Goal: Transaction & Acquisition: Obtain resource

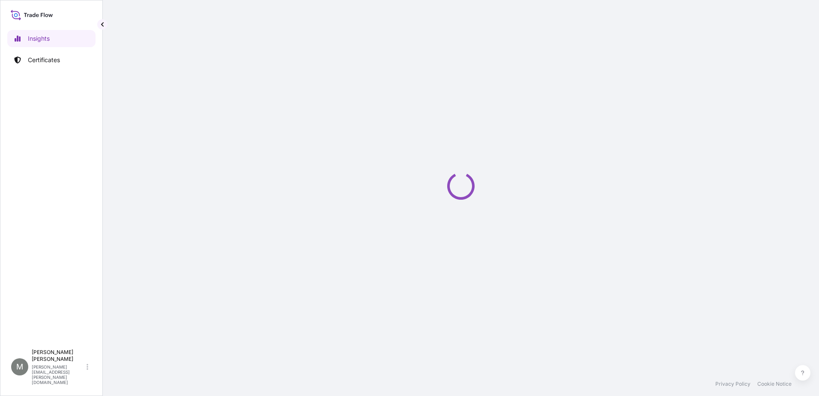
select select "2025"
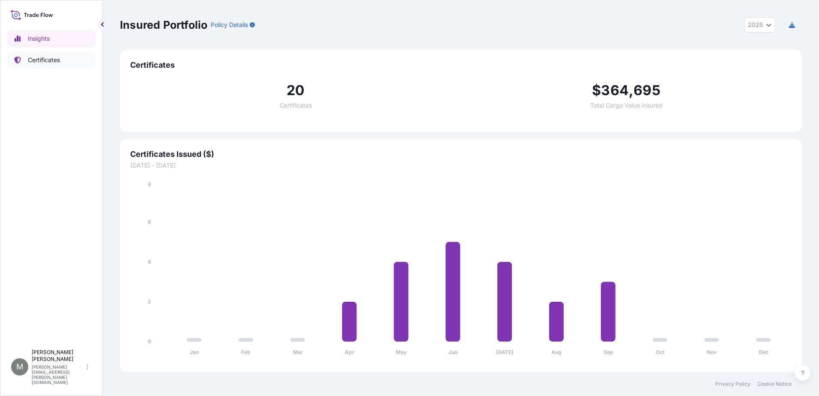
click at [45, 59] on p "Certificates" at bounding box center [44, 60] width 32 height 9
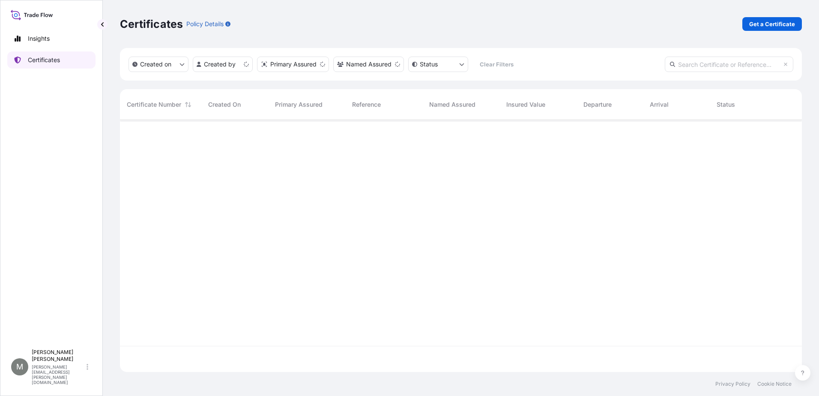
scroll to position [250, 675]
click at [766, 24] on p "Get a Certificate" at bounding box center [772, 24] width 46 height 9
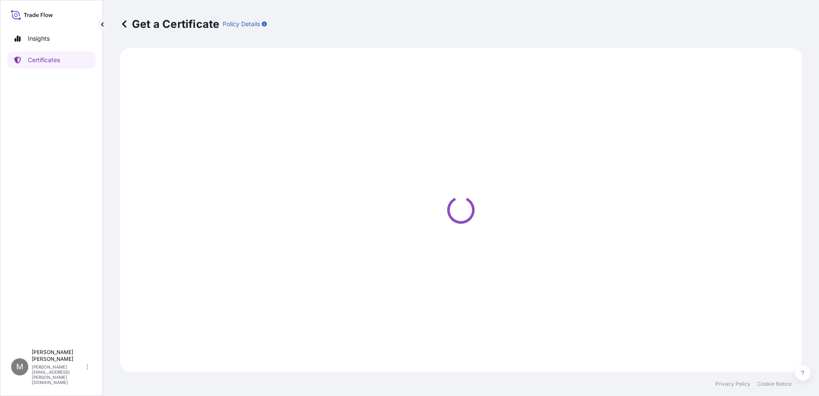
select select "Barge"
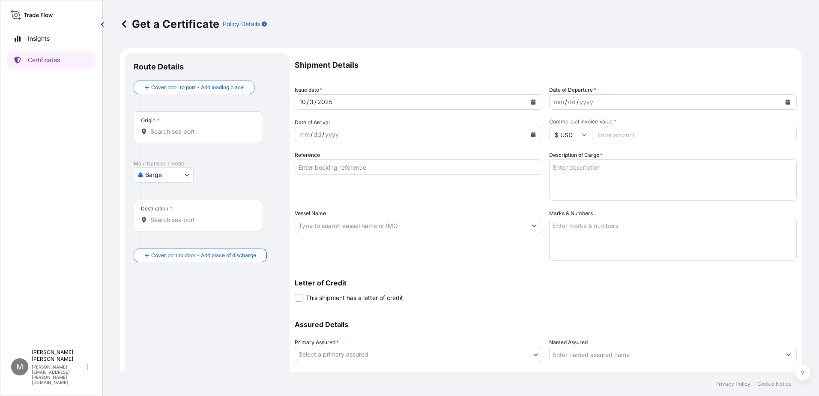
click at [165, 125] on div "Origin *" at bounding box center [198, 127] width 128 height 32
click at [165, 127] on input "Origin *" at bounding box center [200, 131] width 101 height 9
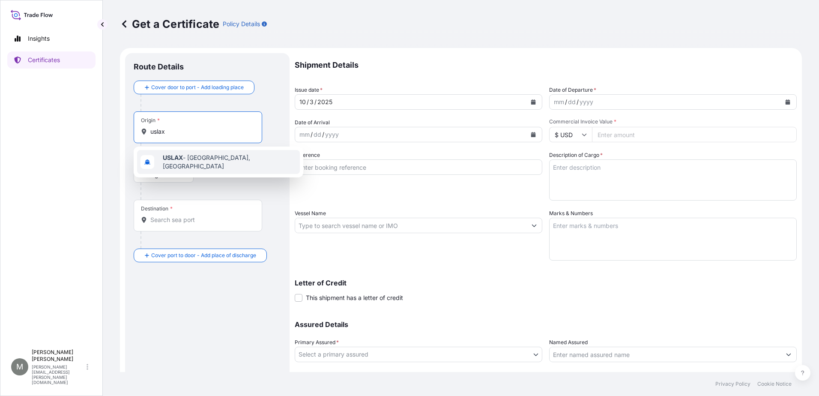
click at [167, 158] on b "USLAX" at bounding box center [173, 157] width 20 height 7
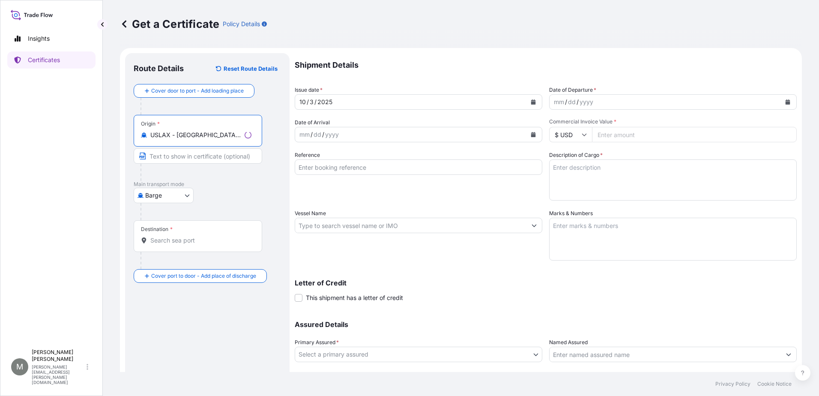
type input "USLAX - Los Angeles, United States"
click at [158, 156] on input "Text to appear on certificate" at bounding box center [198, 155] width 128 height 15
type input "LOS ANGELES, CA"
type input "131562"
click at [150, 232] on div "Destination *" at bounding box center [157, 229] width 32 height 7
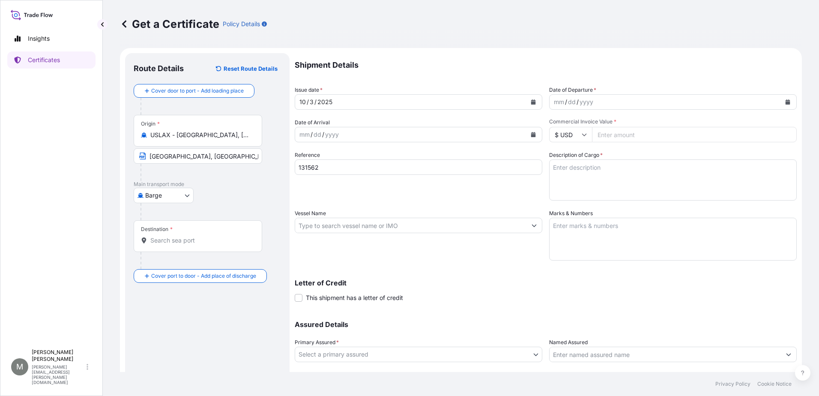
click at [150, 236] on input "Destination *" at bounding box center [200, 240] width 101 height 9
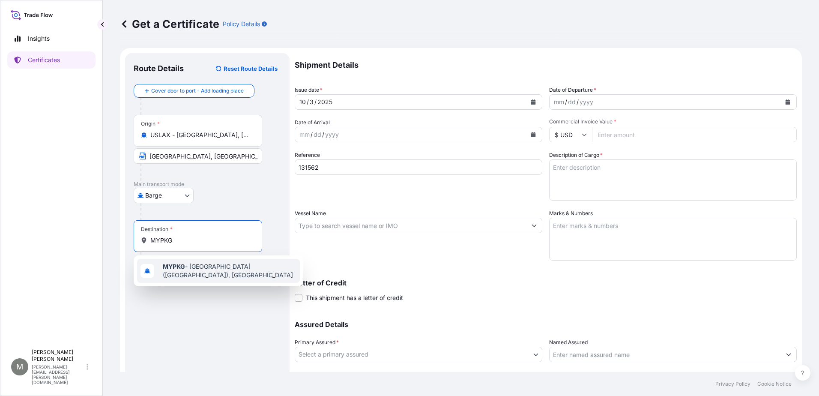
click at [172, 267] on b "MYPKG" at bounding box center [174, 265] width 22 height 7
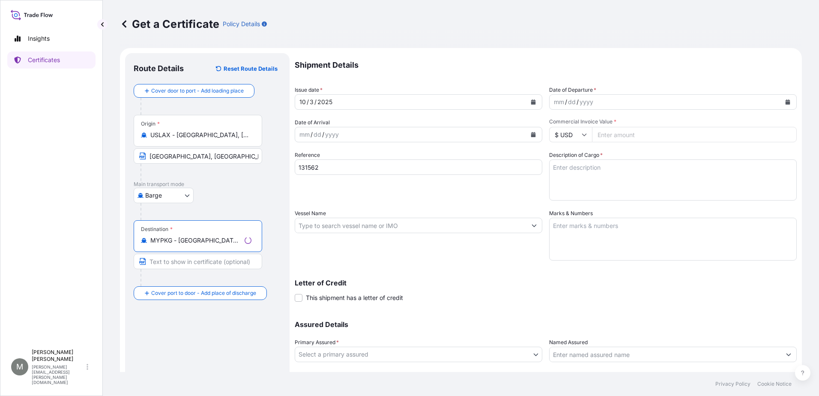
type input "MYPKG - Port Klang (Pelabuhan Klang), Malaysia"
click at [162, 263] on input "Text to appear on certificate" at bounding box center [198, 260] width 128 height 15
type input "PORT KLANG, MALAYSIA"
click at [784, 100] on button "Calendar" at bounding box center [787, 102] width 14 height 14
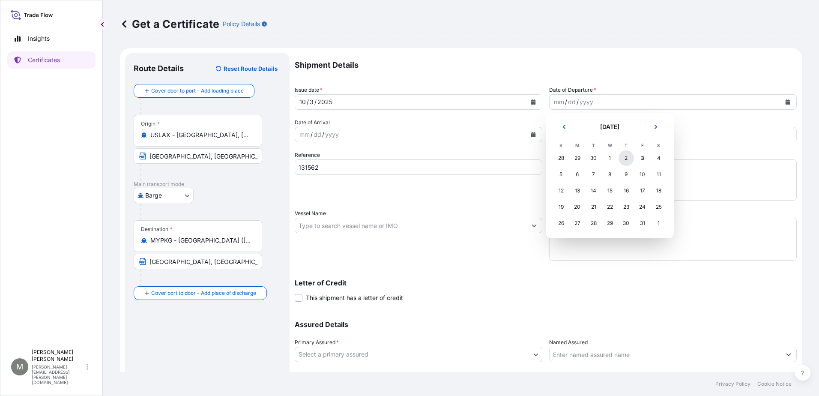
click at [625, 157] on div "2" at bounding box center [625, 157] width 15 height 15
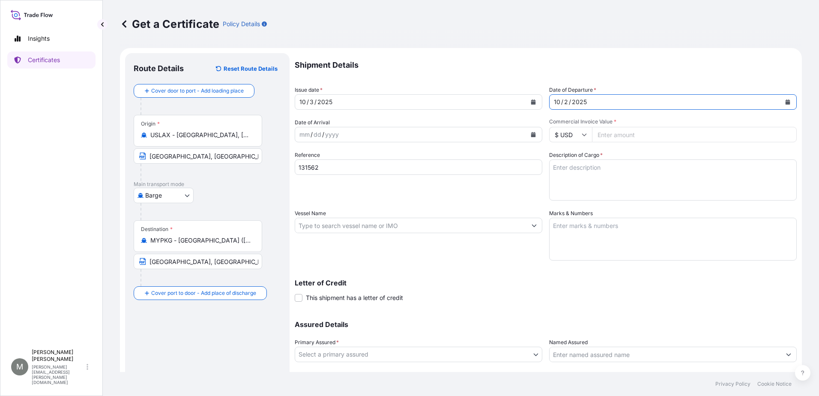
click at [533, 134] on button "Calendar" at bounding box center [533, 135] width 14 height 14
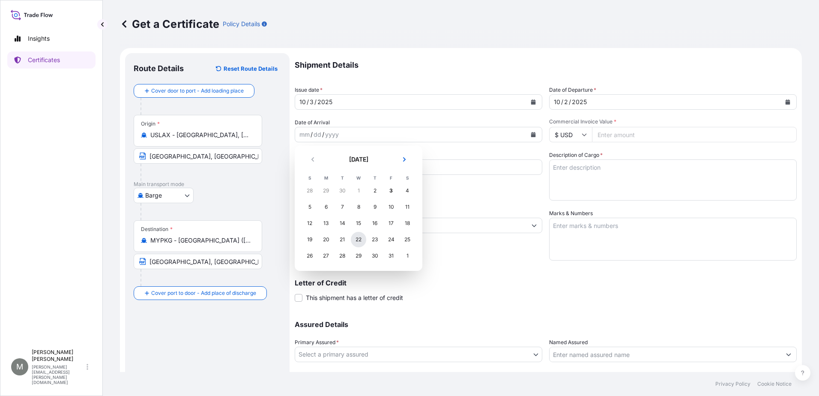
click at [355, 239] on div "22" at bounding box center [358, 239] width 15 height 15
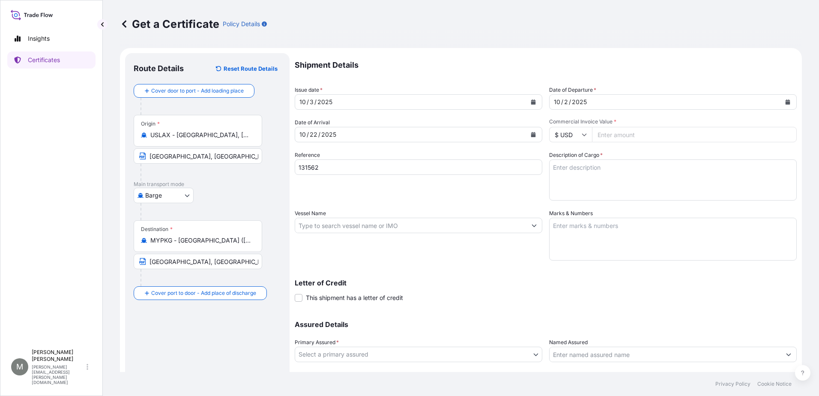
click at [613, 136] on input "Commercial Invoice Value *" at bounding box center [694, 134] width 205 height 15
type input "12355.10"
type input "131813"
click at [589, 174] on textarea "Description of Cargo *" at bounding box center [672, 179] width 247 height 41
paste textarea "1 CRATE OF FIXED RATIO SPEED CHANGERS 1 SKID OF SHAFT COUPLINGS EXCEPT UNIVERSA…"
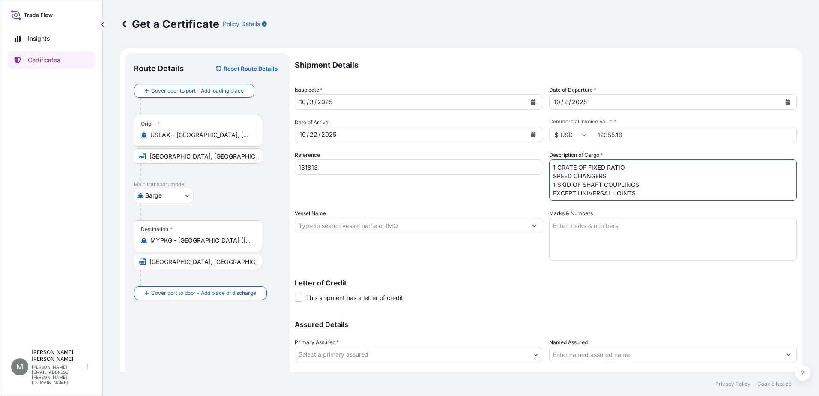
scroll to position [14, 0]
type textarea "1 CRATE OF FIXED RATIO SPEED CHANGERS 1 SKID OF SHAFT COUPLINGS EXCEPT UNIVERSA…"
click at [601, 234] on textarea "Marks & Numbers" at bounding box center [672, 238] width 247 height 43
click at [574, 234] on textarea "Marks & Numbers" at bounding box center [672, 238] width 247 height 43
paste textarea "SHIPPING MARKS PANWATER ENGINEERING SDN BHD PO-44061 PORT KLANG MADE IN USA WTS…"
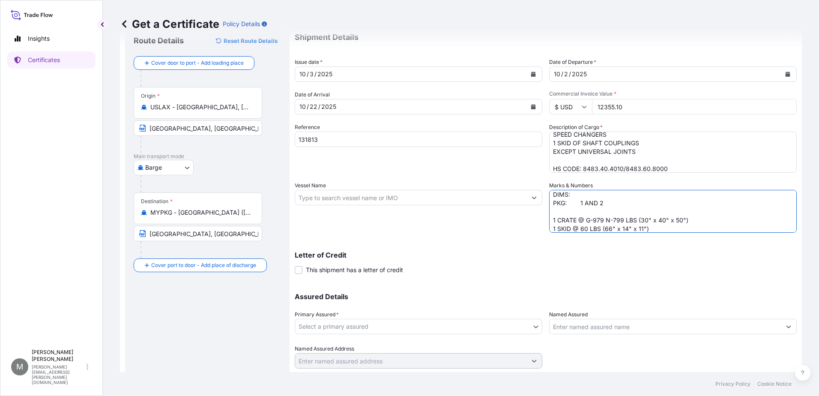
scroll to position [43, 0]
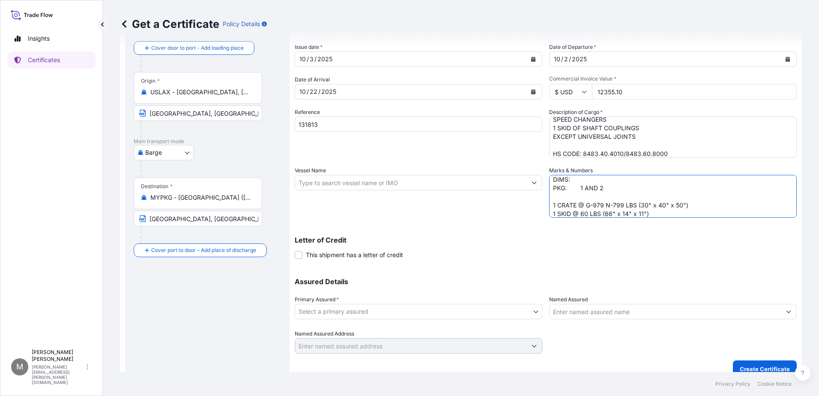
type textarea "SHIPPING MARKS PANWATER ENGINEERING SDN BHD PO-44061 PORT KLANG MADE IN USA WTS…"
click at [323, 182] on input "Vessel Name" at bounding box center [410, 182] width 231 height 15
click at [336, 181] on input "Vessel Name" at bounding box center [410, 182] width 231 height 15
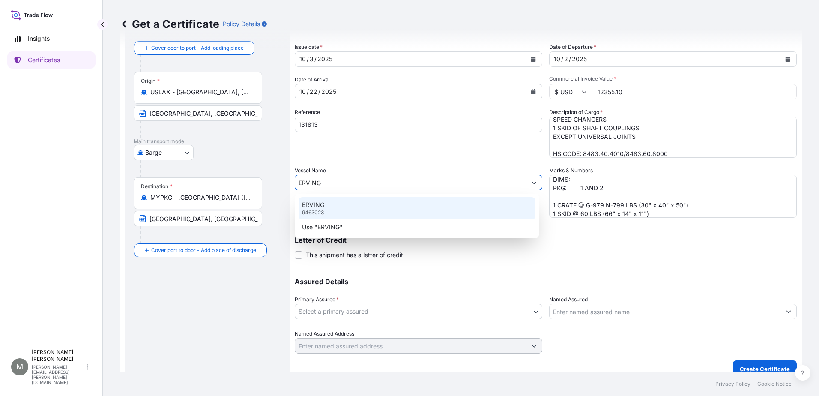
click at [324, 205] on div "ERVING 9463023" at bounding box center [416, 208] width 237 height 22
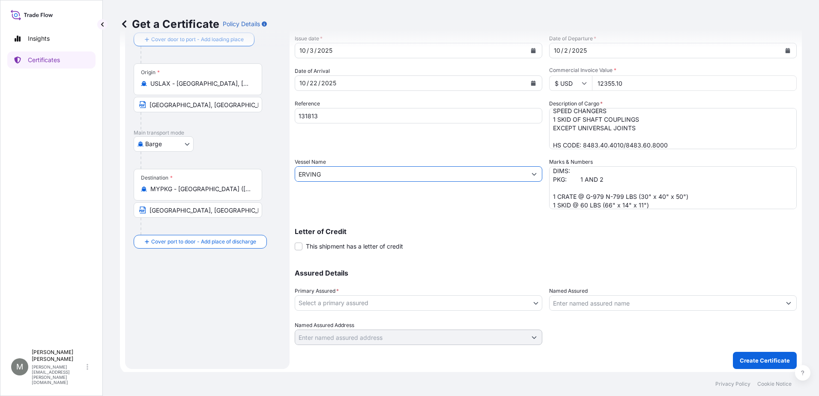
scroll to position [54, 0]
type input "ERVING"
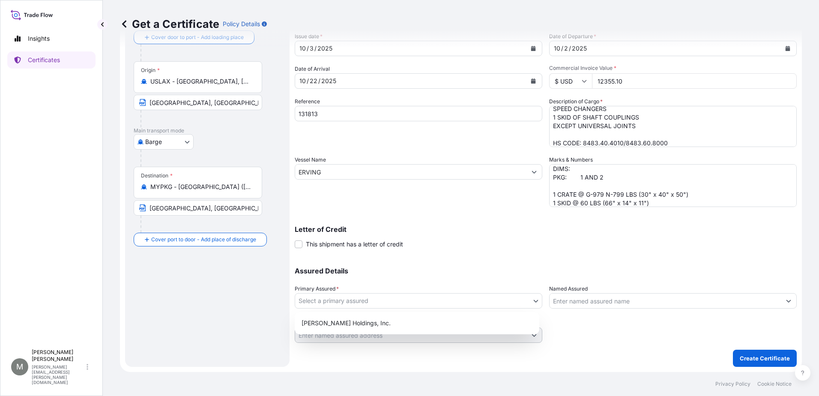
click at [347, 298] on body "Insights Certificates M Melanie Peterson melanie_peterson@rogers-brown.com Get …" at bounding box center [409, 198] width 819 height 396
click at [328, 320] on div "Marmon Holdings, Inc." at bounding box center [417, 322] width 238 height 15
select select "31523"
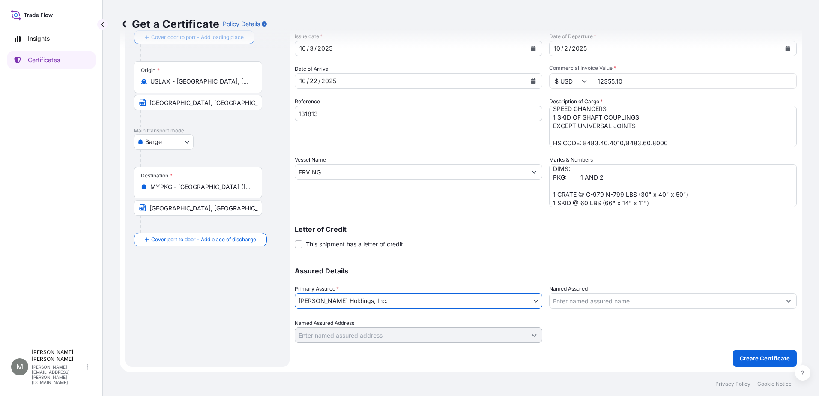
click at [559, 299] on input "Named Assured" at bounding box center [664, 300] width 231 height 15
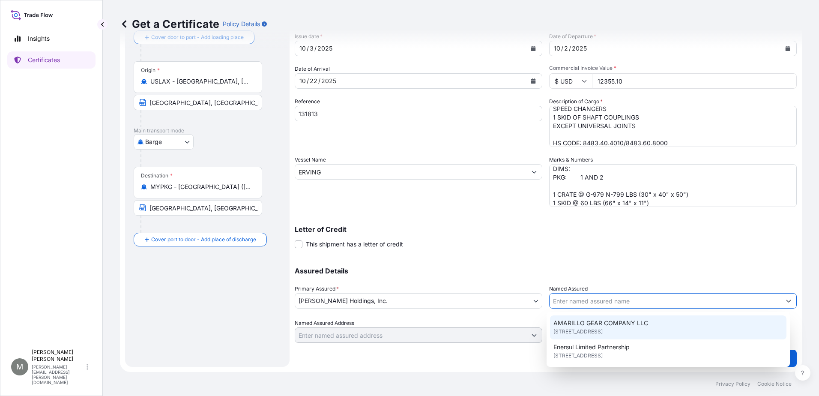
click at [569, 325] on span "AMARILLO GEAR COMPANY LLC" at bounding box center [600, 322] width 95 height 9
type input "AMARILLO GEAR COMPANY LLC"
type input "2401 W Sundown Ln, Amarillo, TX 79118, USA"
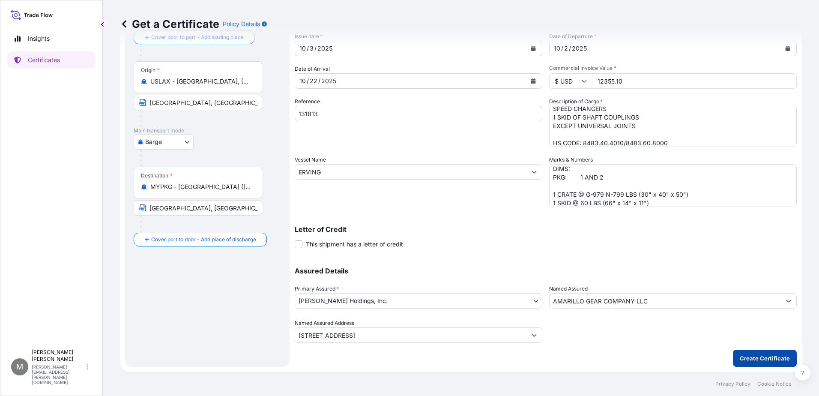
click at [747, 357] on p "Create Certificate" at bounding box center [764, 358] width 50 height 9
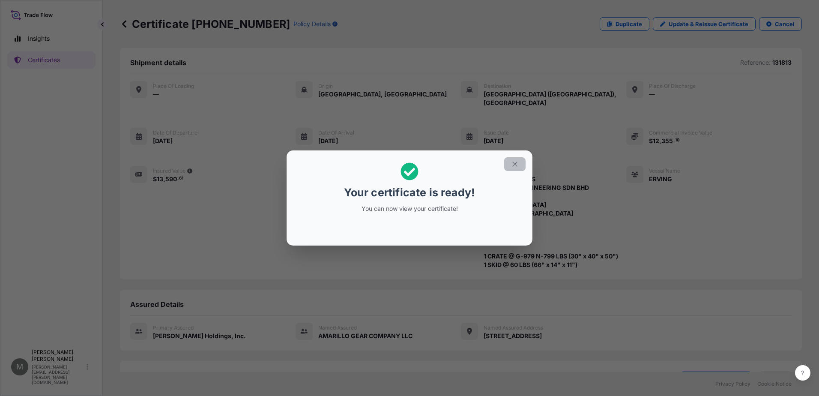
click at [516, 161] on icon "button" at bounding box center [515, 164] width 8 height 8
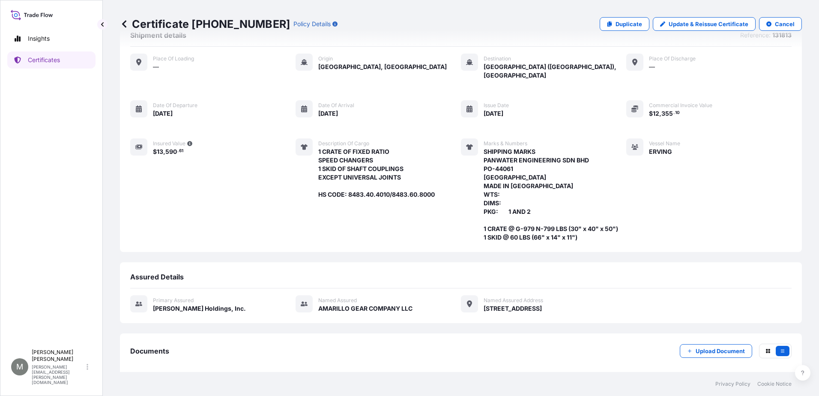
scroll to position [60, 0]
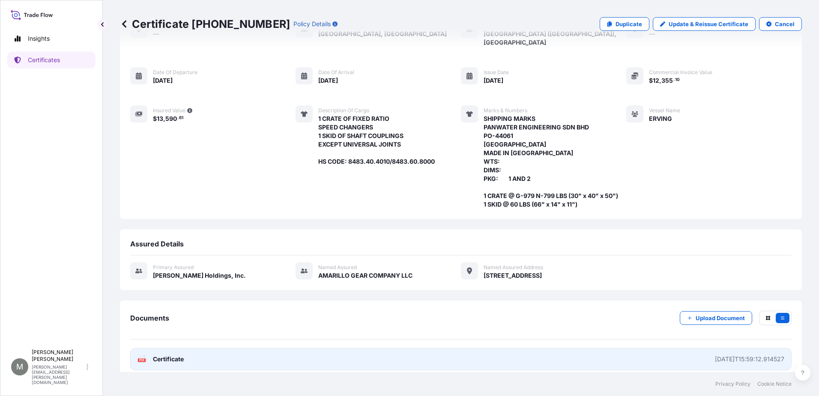
click at [160, 354] on span "Certificate" at bounding box center [168, 358] width 31 height 9
